Goal: Information Seeking & Learning: Check status

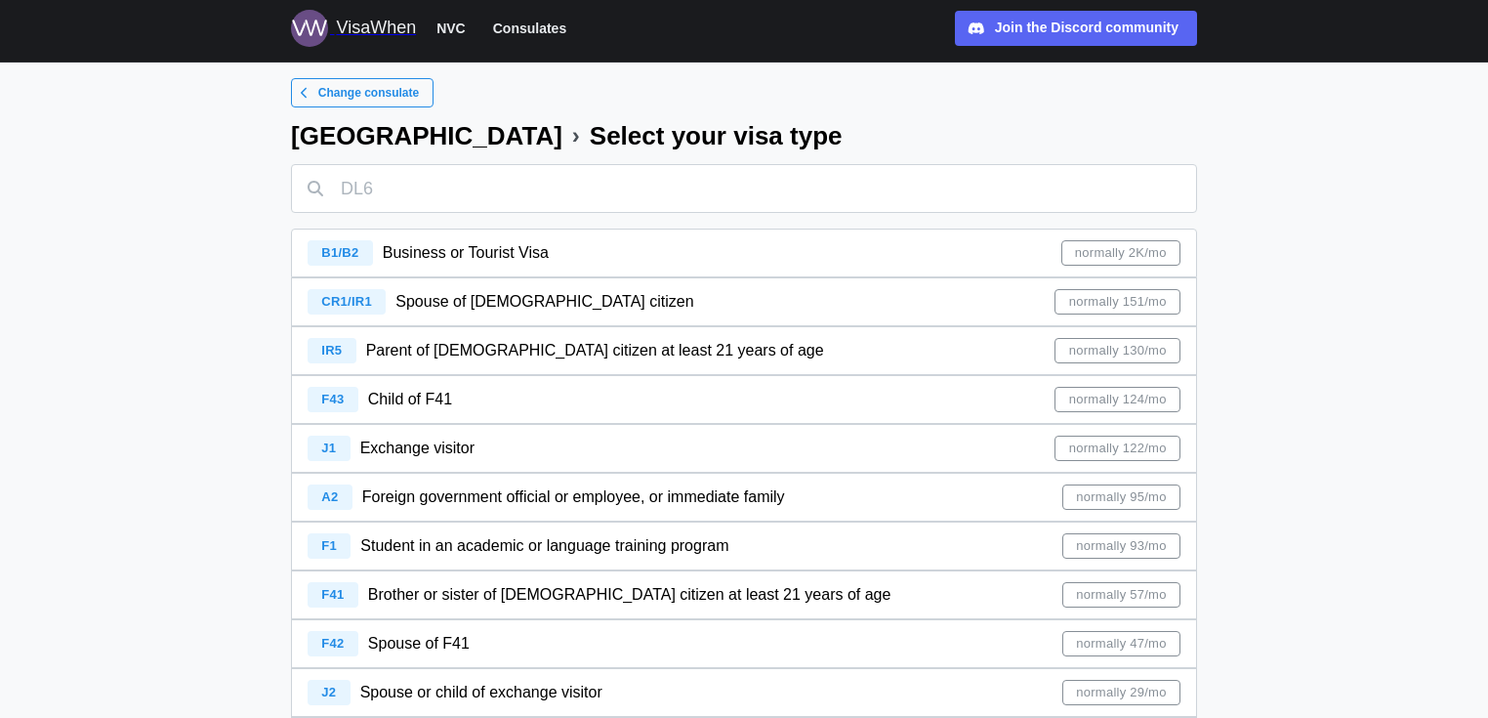
click at [412, 296] on span "Spouse of [DEMOGRAPHIC_DATA] citizen" at bounding box center [544, 301] width 298 height 17
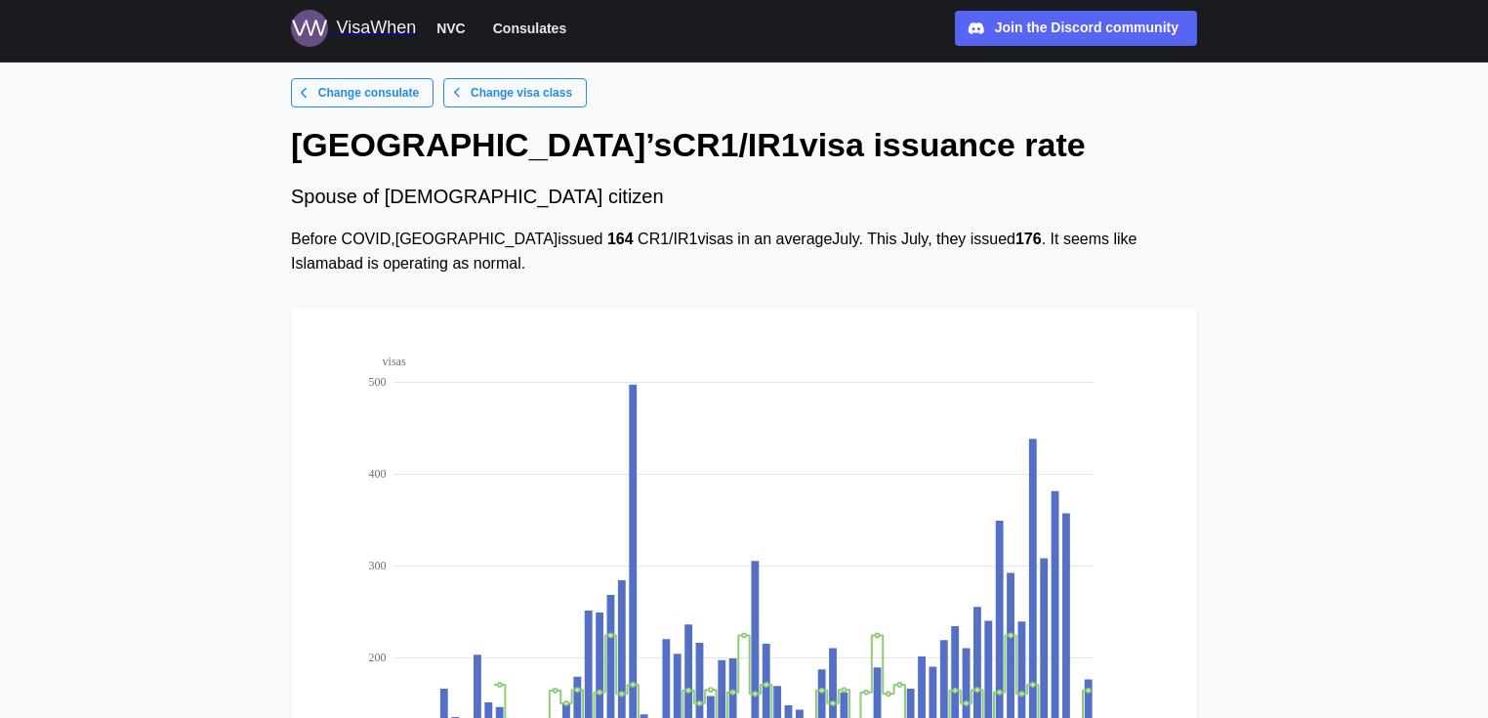
scroll to position [312, 0]
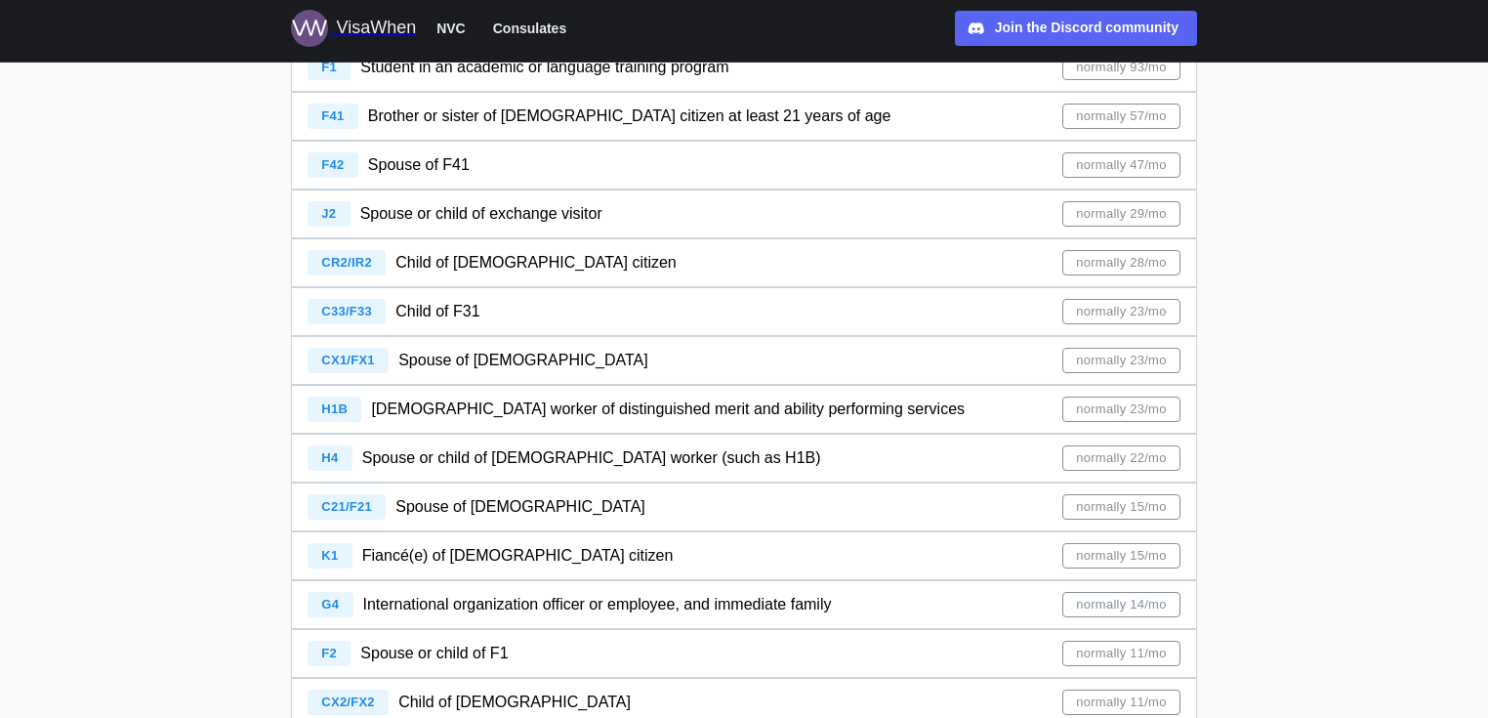
scroll to position [547, 0]
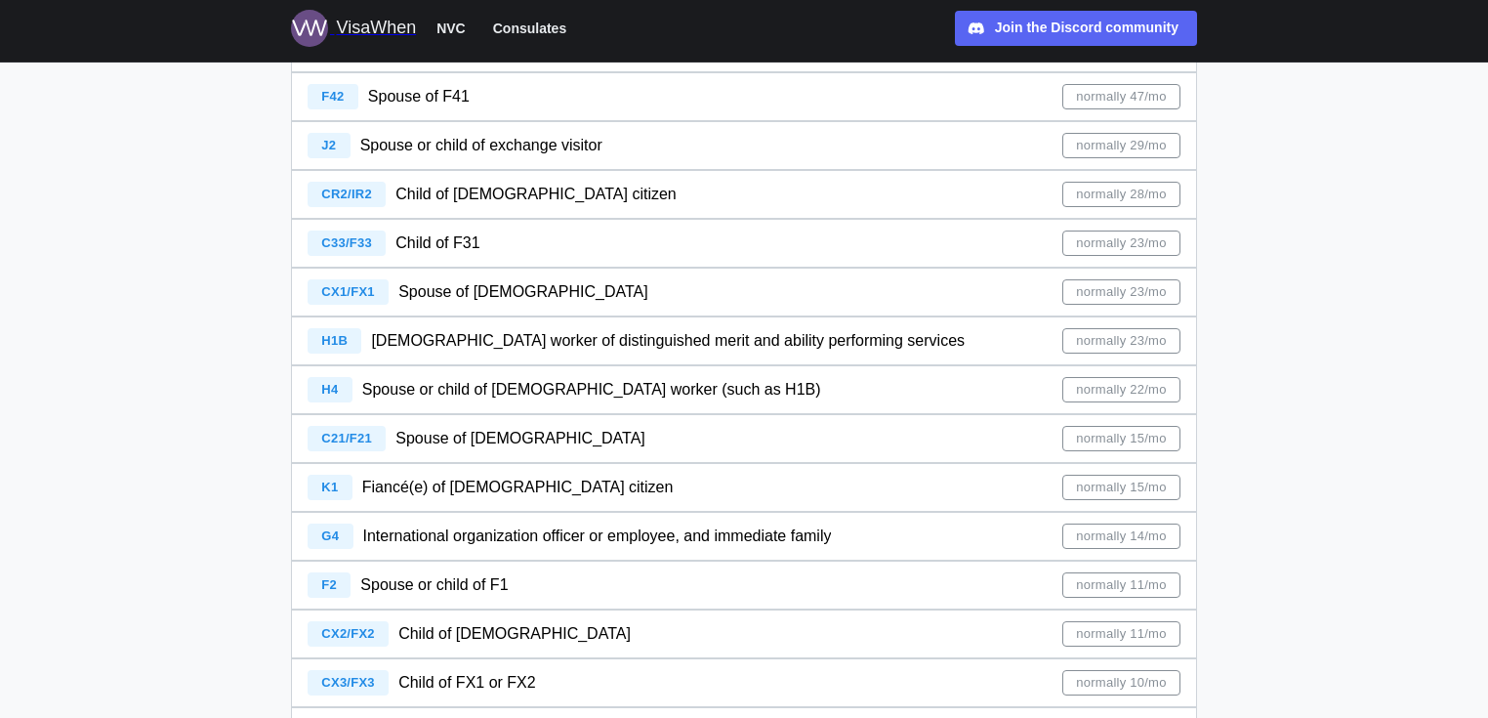
click at [355, 432] on span "C21/F21" at bounding box center [346, 438] width 51 height 15
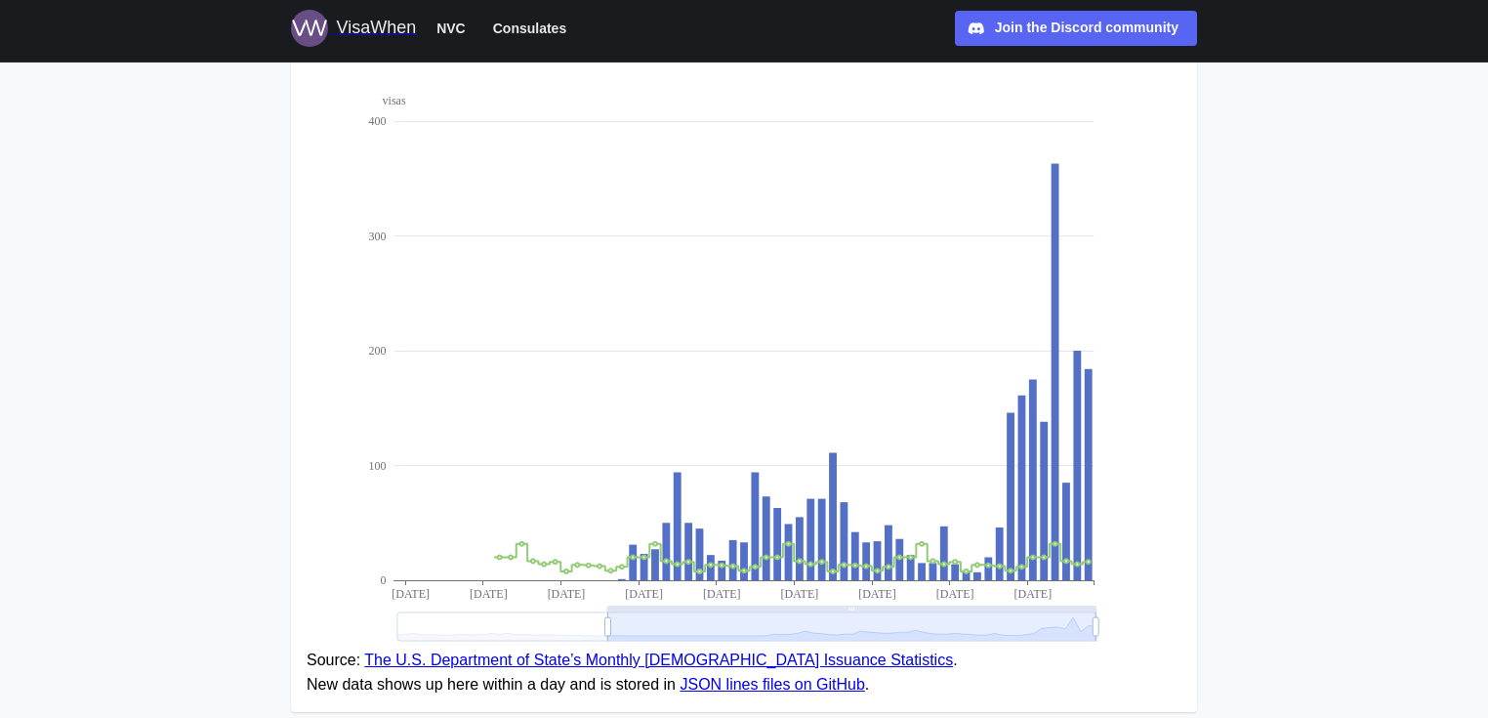
scroll to position [312, 0]
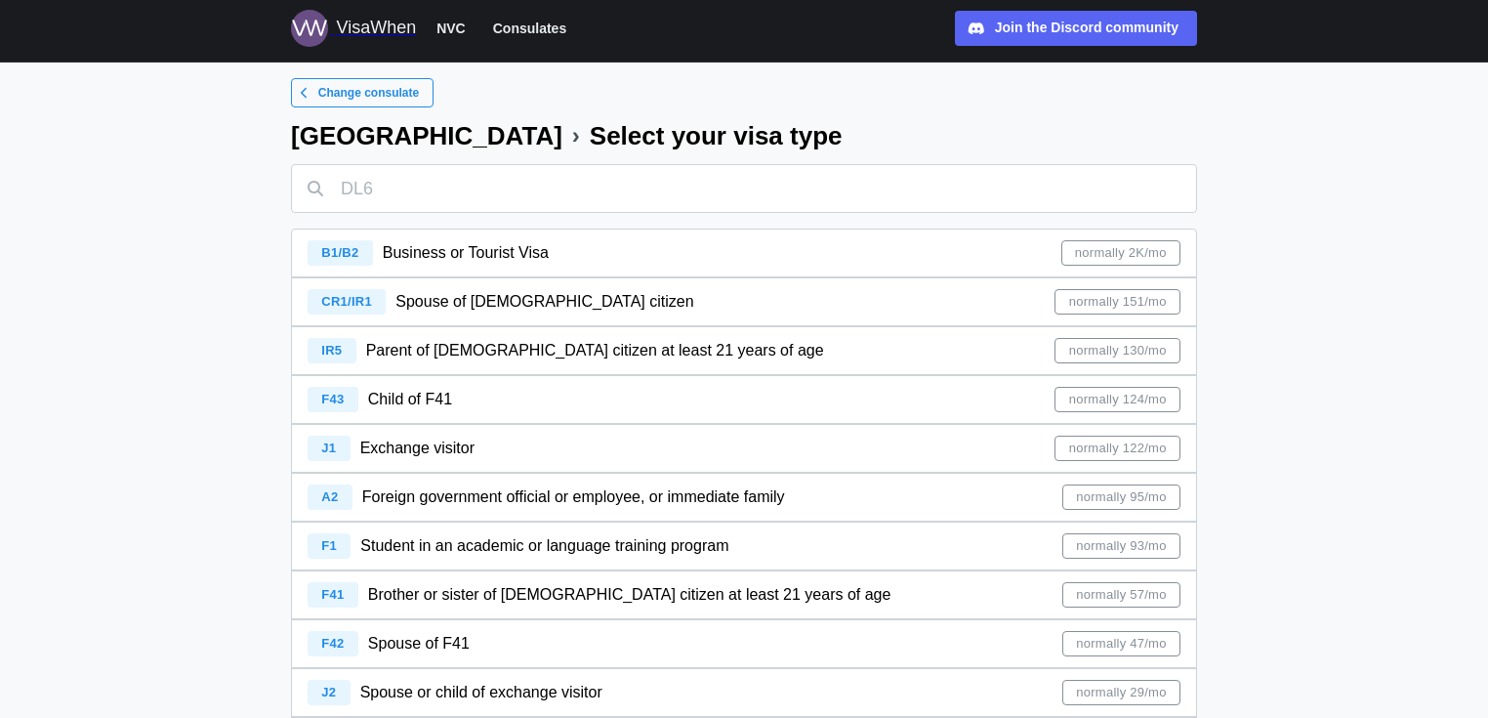
click at [1146, 298] on span "normally 151/mo" at bounding box center [1118, 301] width 98 height 23
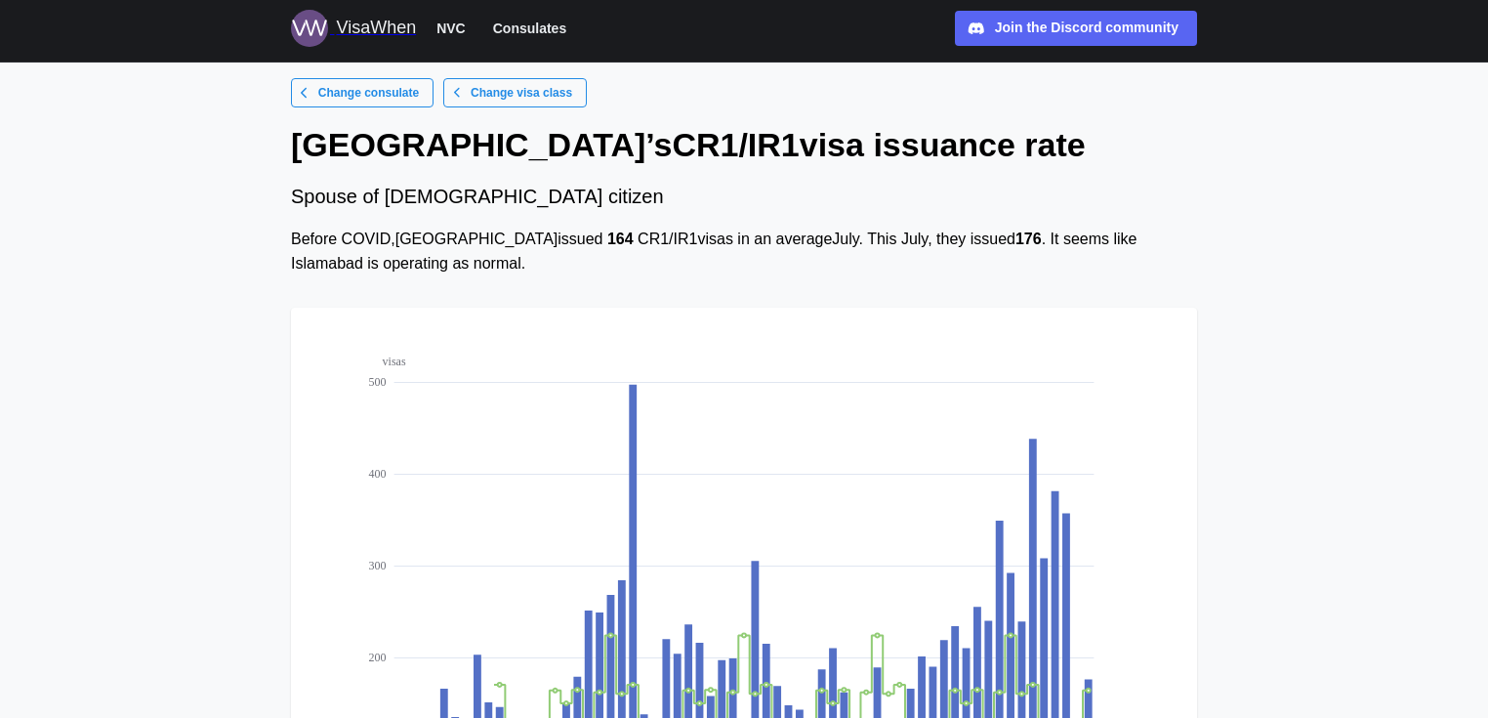
click at [341, 27] on div "VisaWhen" at bounding box center [376, 28] width 80 height 27
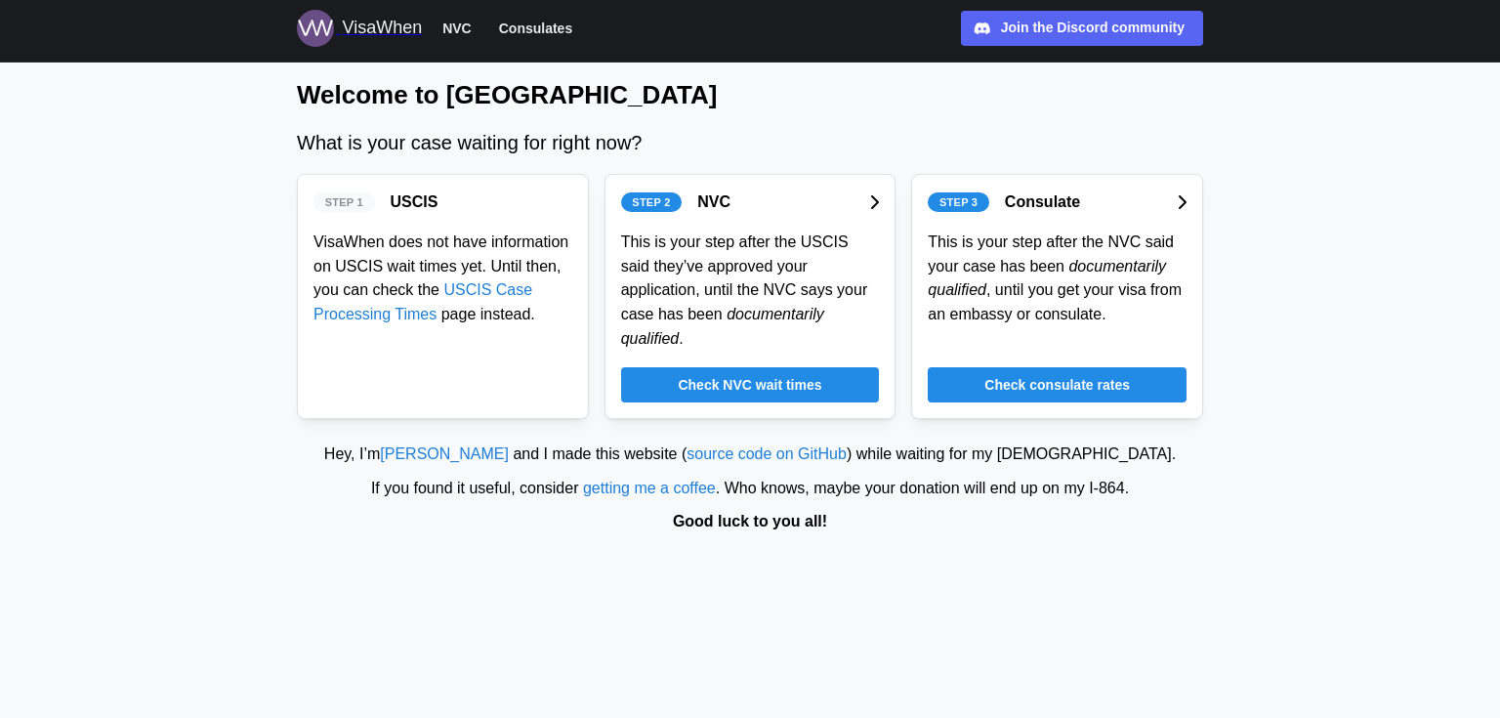
click at [1060, 368] on span "Check consulate rates" at bounding box center [1056, 384] width 145 height 33
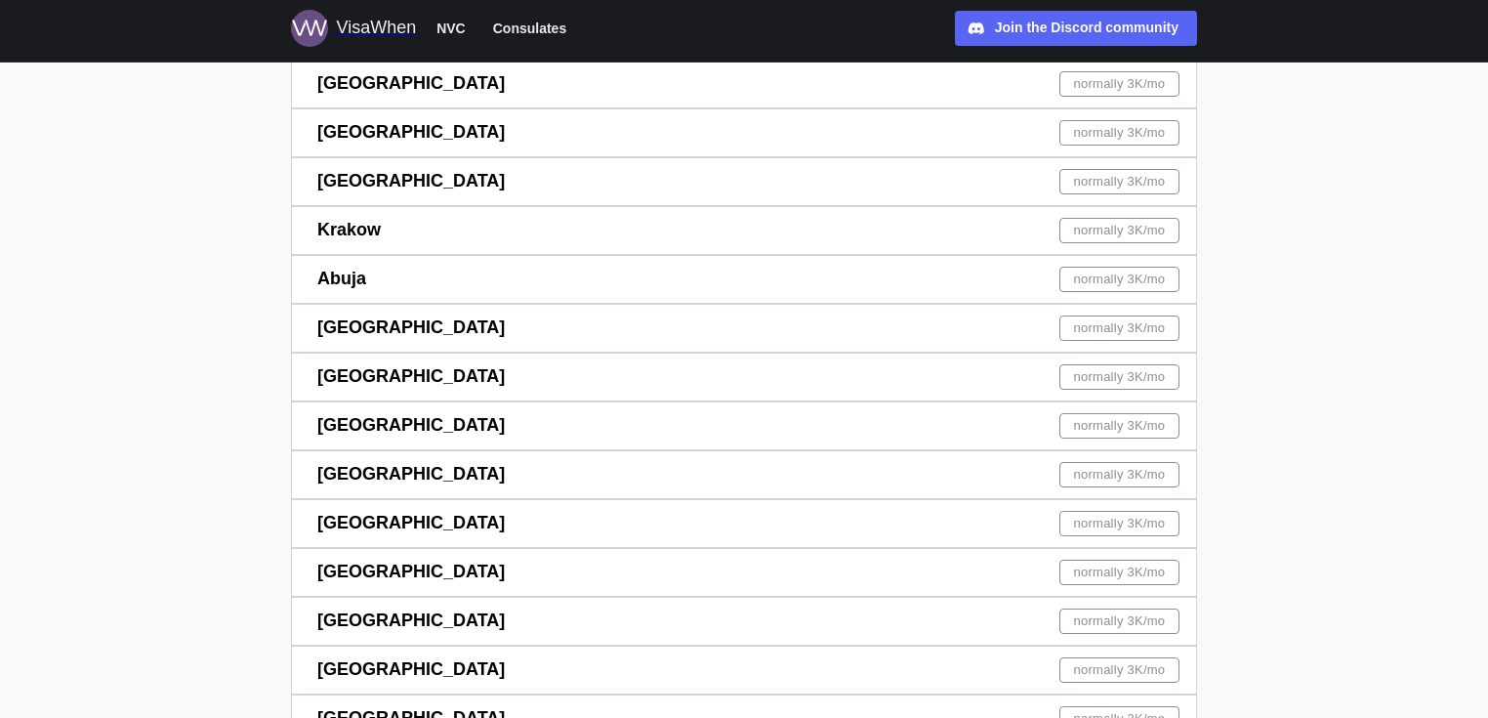
scroll to position [2968, 0]
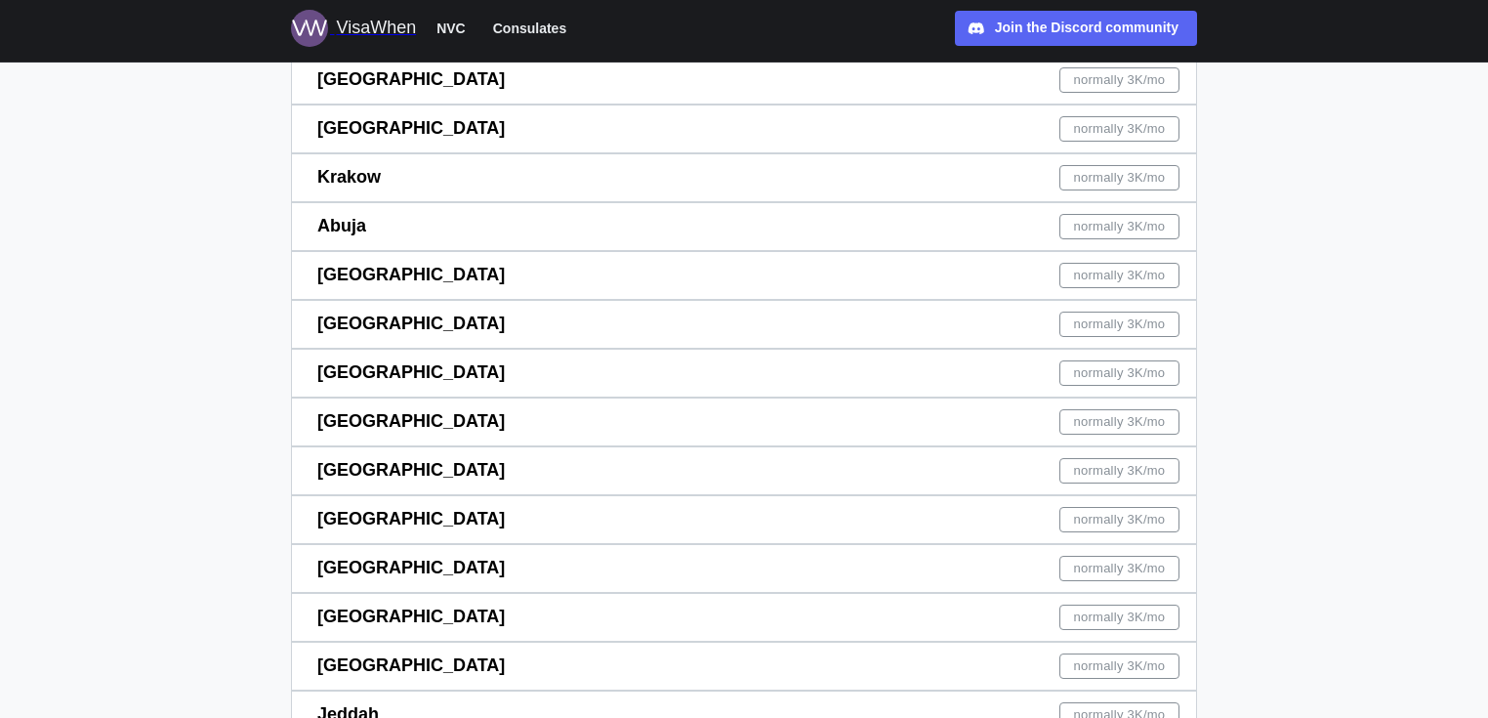
click at [386, 513] on span "[GEOGRAPHIC_DATA]" at bounding box center [410, 519] width 187 height 20
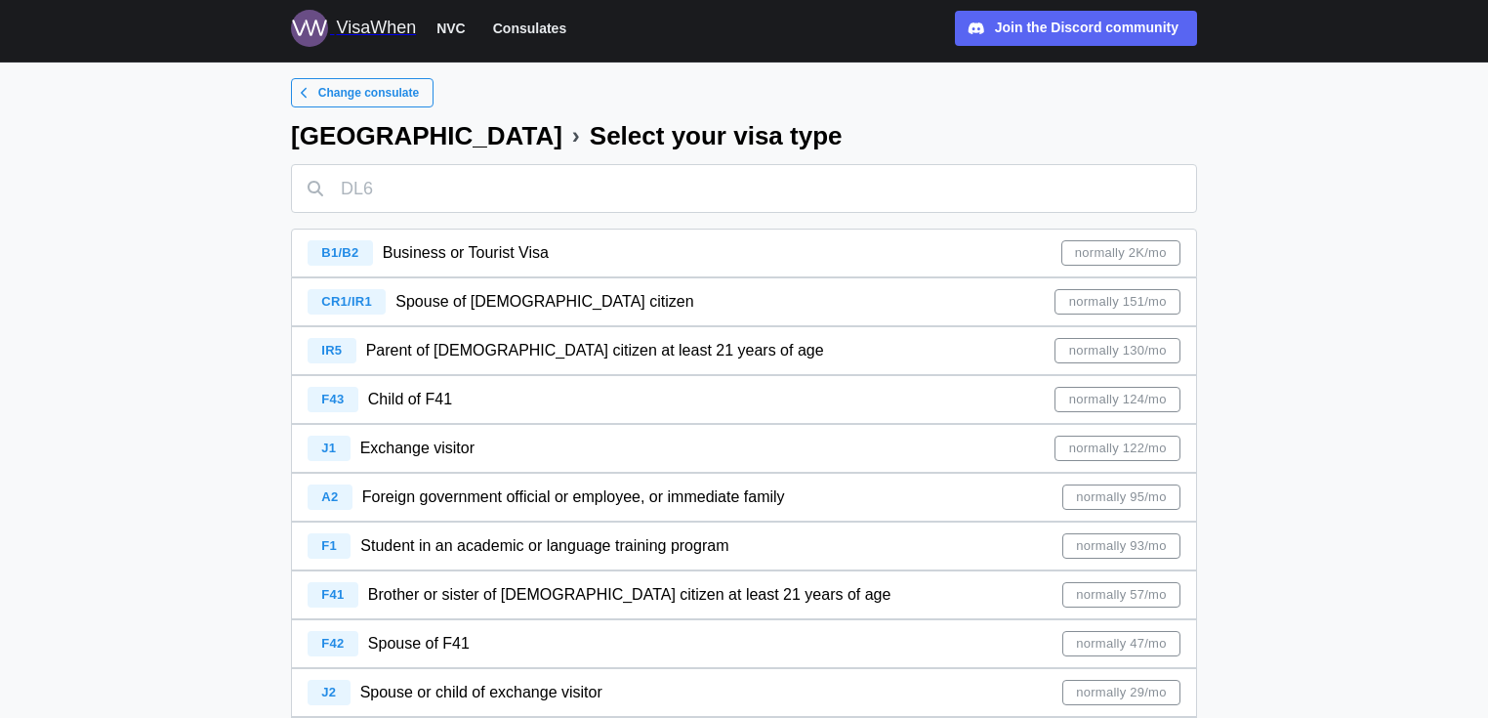
click at [340, 299] on span "CR1/IR1" at bounding box center [346, 301] width 51 height 15
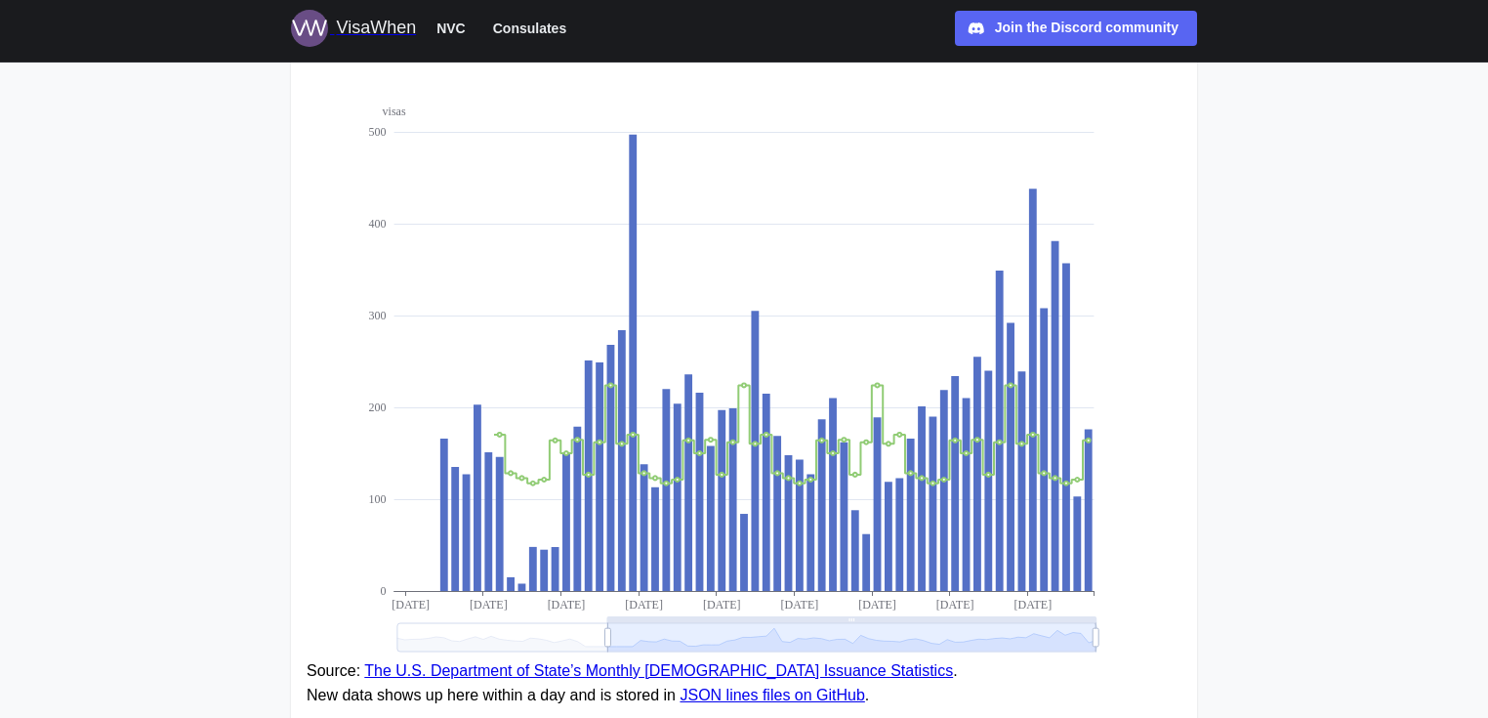
scroll to position [391, 0]
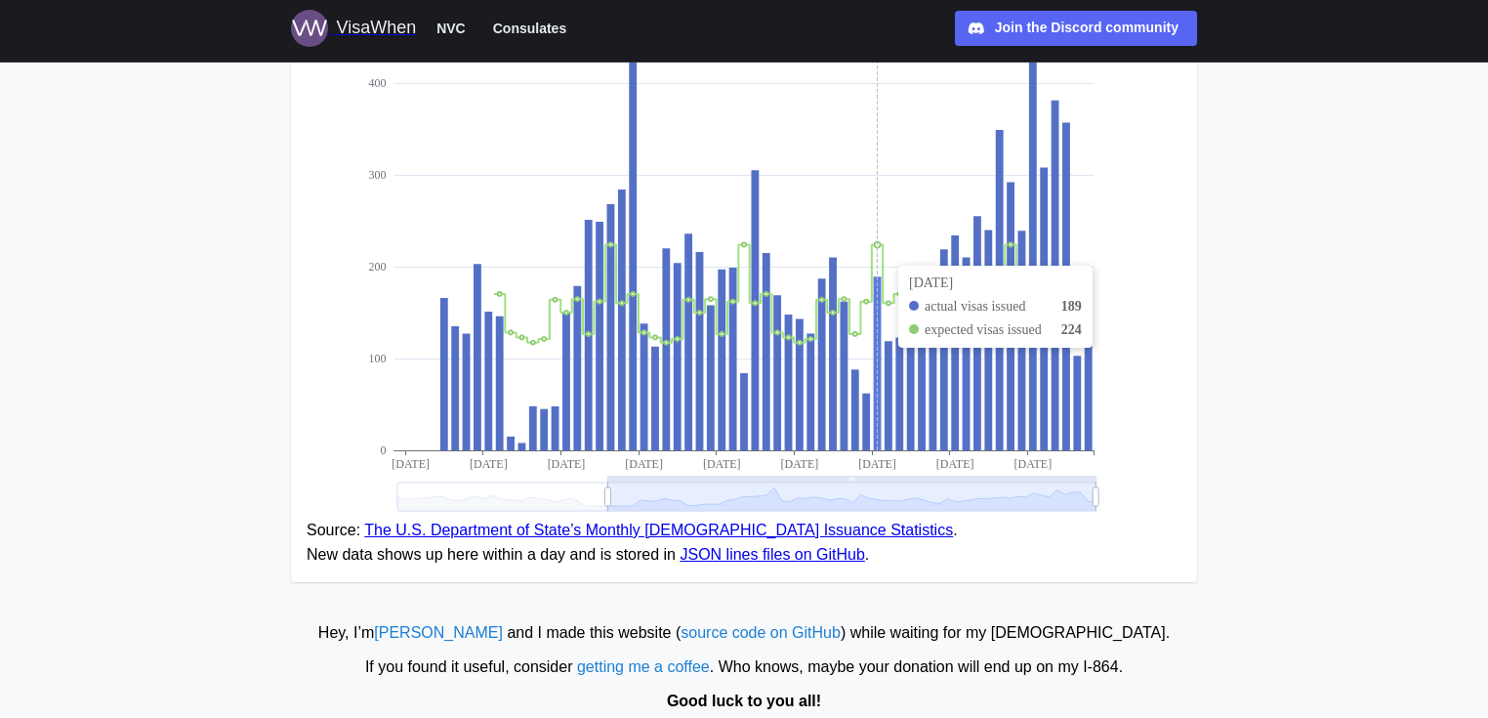
click at [879, 246] on icon at bounding box center [878, 244] width 6 height 6
click at [879, 244] on icon at bounding box center [878, 244] width 6 height 6
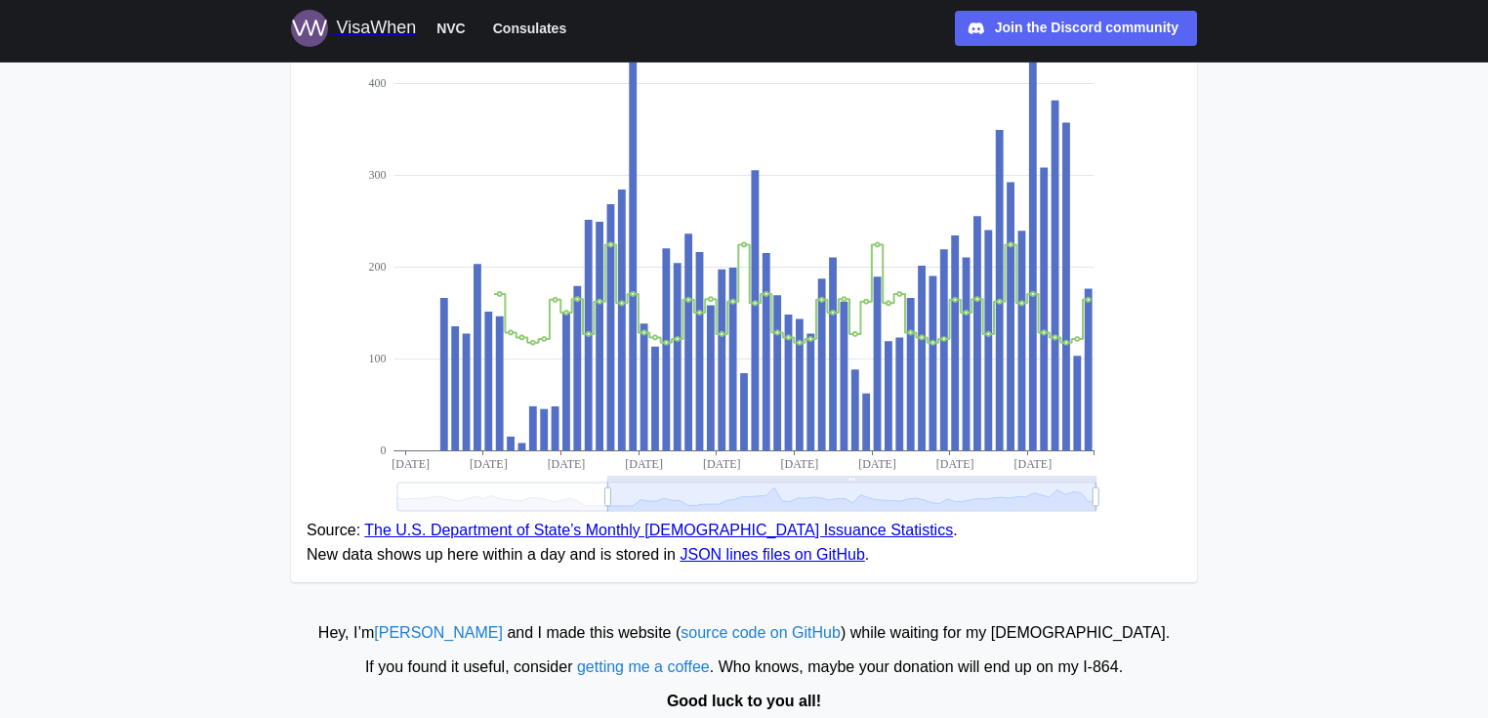
drag, startPoint x: 1094, startPoint y: 452, endPoint x: 1146, endPoint y: 461, distance: 52.5
click at [1159, 451] on icon "visas 0 100 200 300 400 500 [DATE] [DATE] [DATE] [DATE] [DATE] [DATE] [DATE] [D…" at bounding box center [744, 226] width 875 height 586
drag, startPoint x: 1075, startPoint y: 495, endPoint x: 887, endPoint y: 490, distance: 187.5
click at [891, 491] on icon at bounding box center [746, 496] width 699 height 28
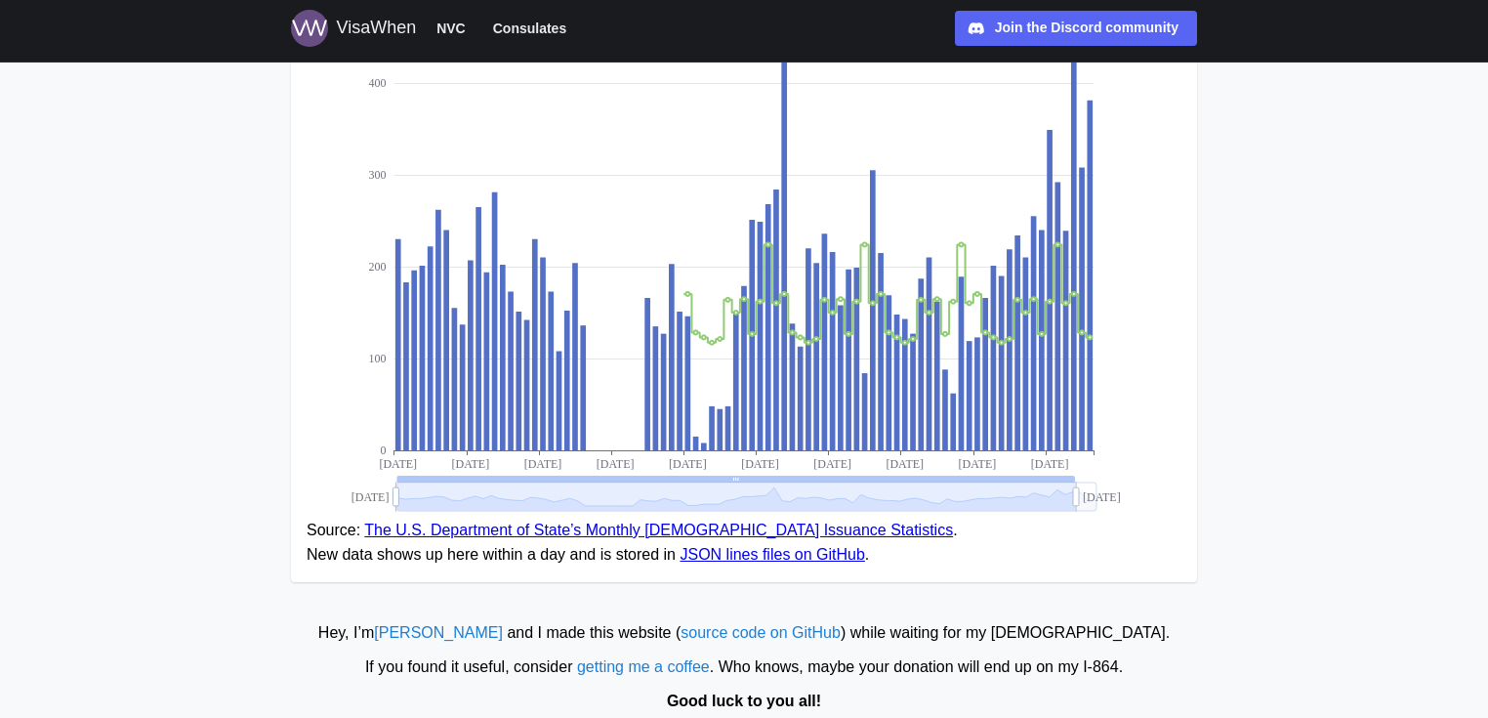
drag, startPoint x: 891, startPoint y: 499, endPoint x: 341, endPoint y: 483, distance: 550.8
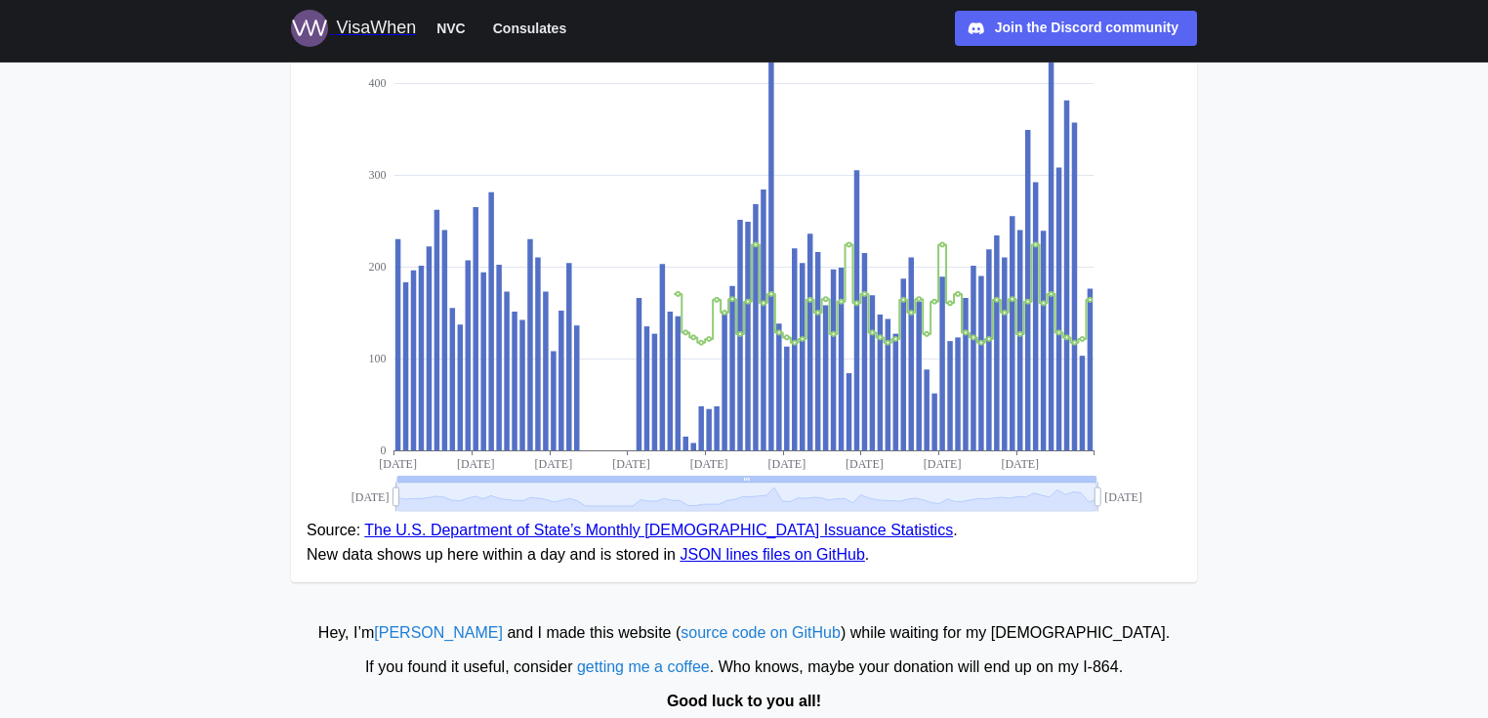
drag, startPoint x: 1077, startPoint y: 500, endPoint x: 1208, endPoint y: 502, distance: 130.8
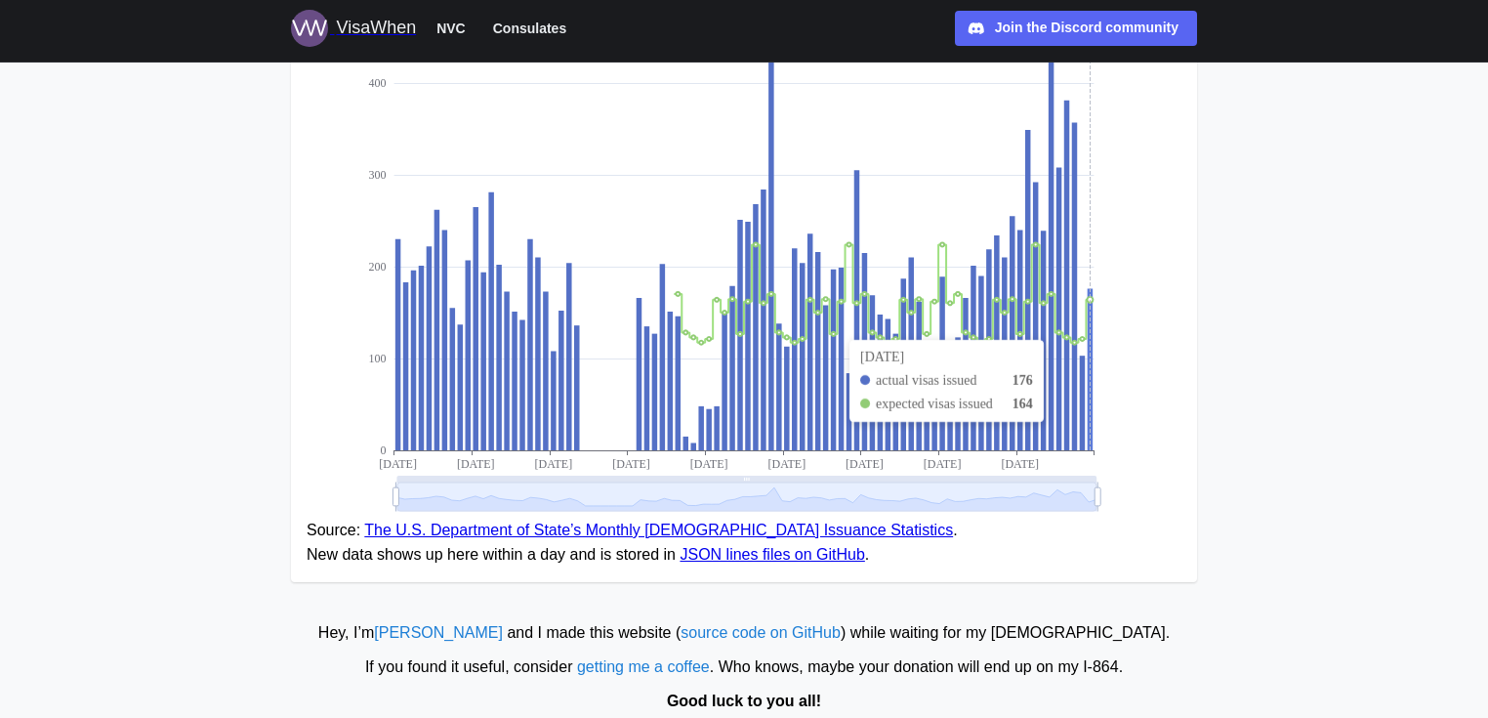
click at [1091, 441] on icon at bounding box center [1090, 368] width 5 height 161
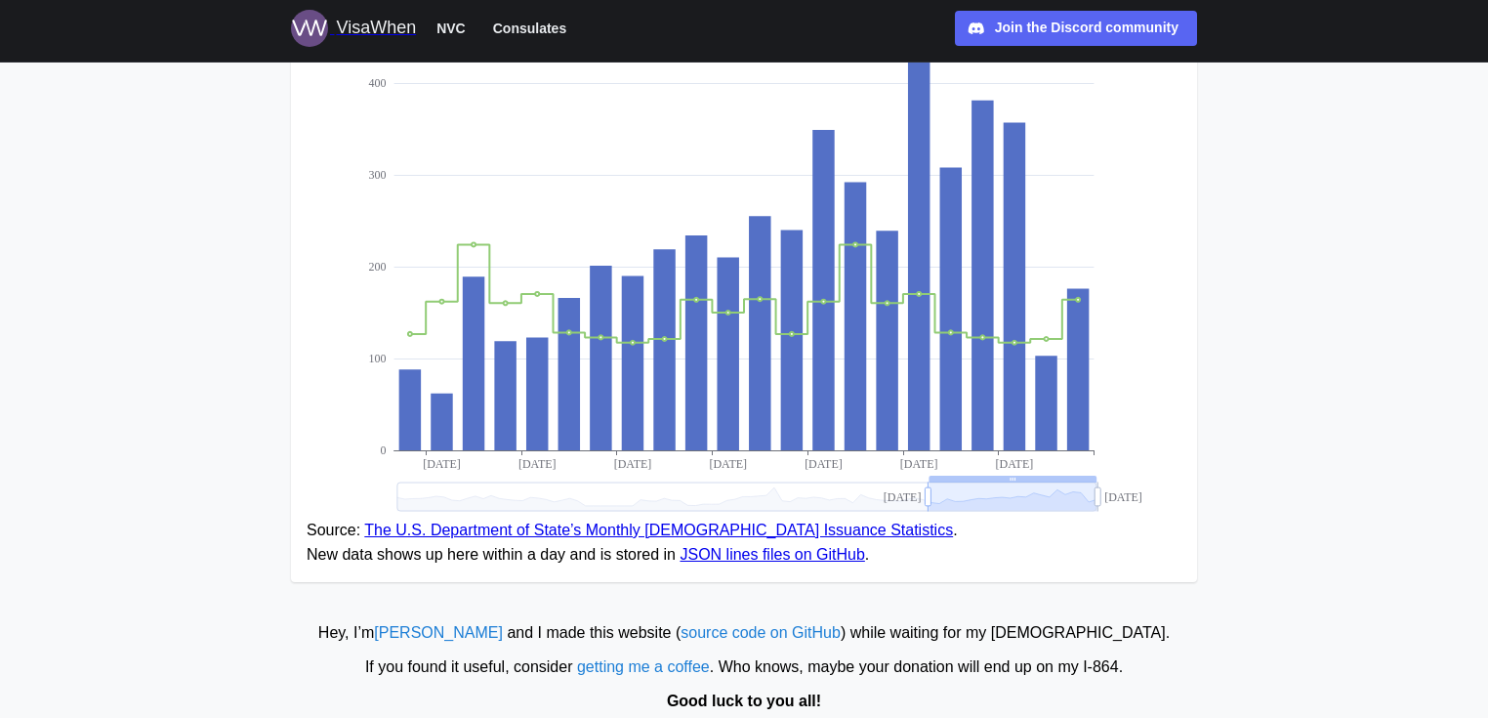
drag, startPoint x: 398, startPoint y: 496, endPoint x: 1009, endPoint y: 503, distance: 611.2
drag, startPoint x: 1095, startPoint y: 500, endPoint x: 1242, endPoint y: 504, distance: 146.5
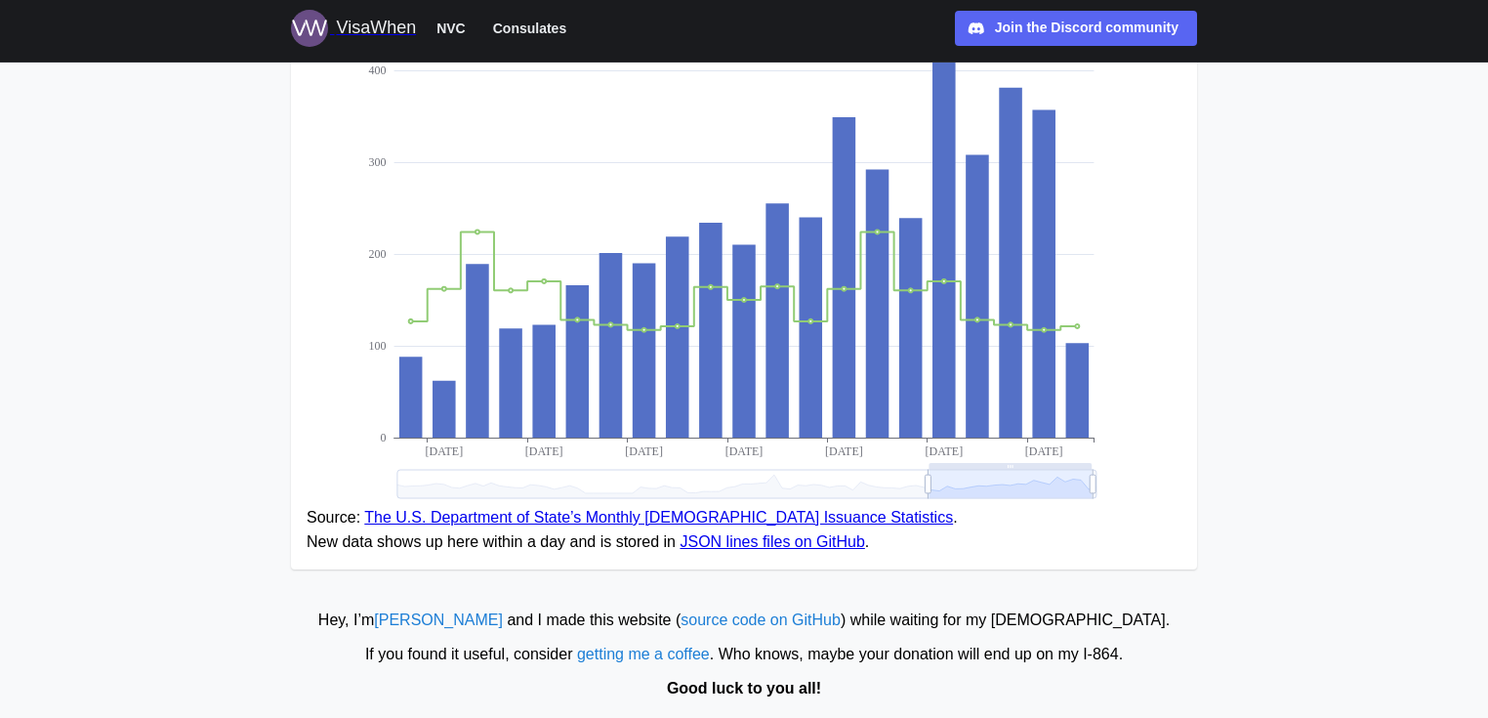
scroll to position [409, 0]
